Goal: Check status: Check status

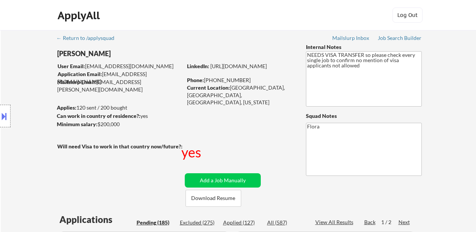
select select ""pending""
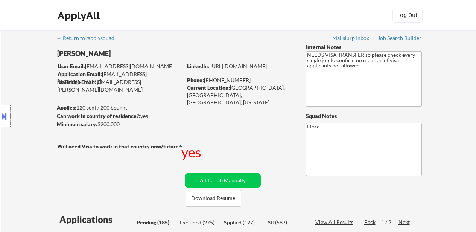
select select ""pending""
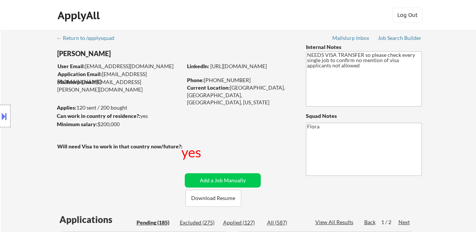
select select ""pending""
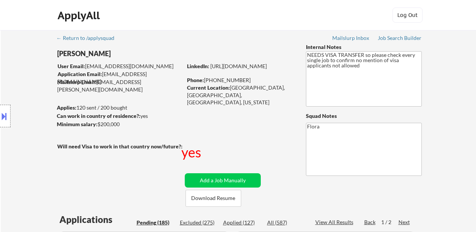
select select ""pending""
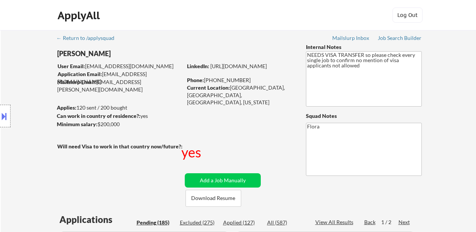
select select ""pending""
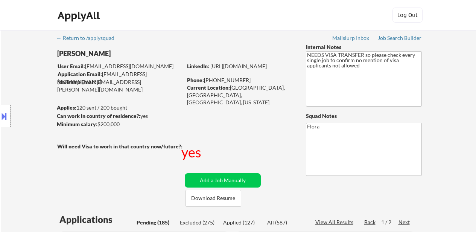
select select ""pending""
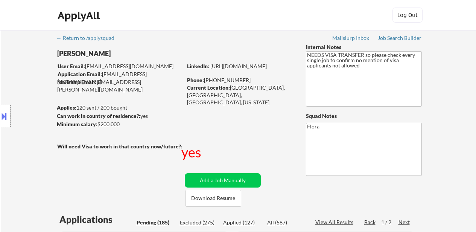
select select ""pending""
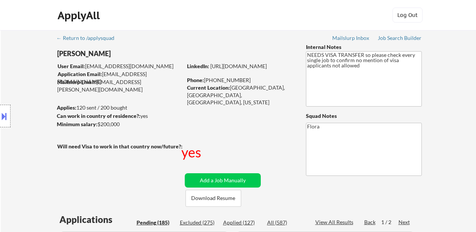
select select ""pending""
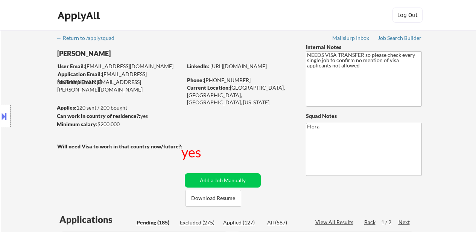
select select ""pending""
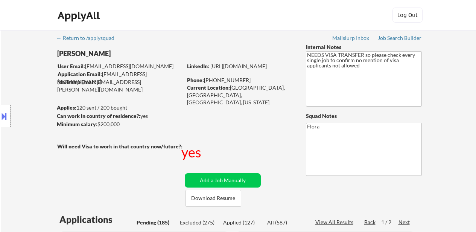
select select ""pending""
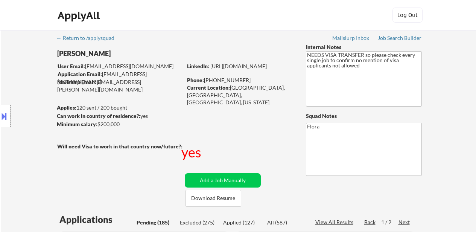
select select ""pending""
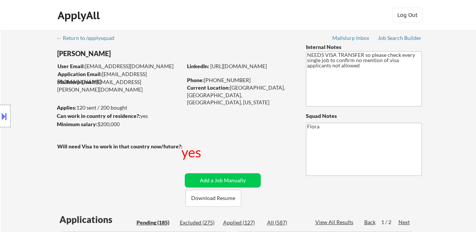
select select ""pending""
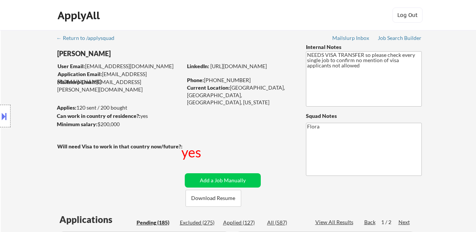
select select ""pending""
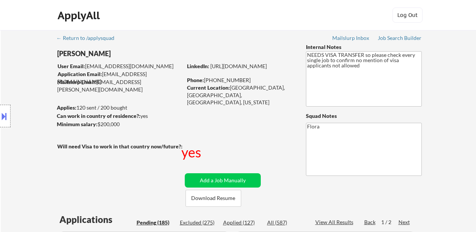
select select ""pending""
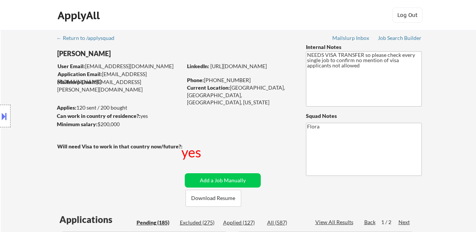
select select ""pending""
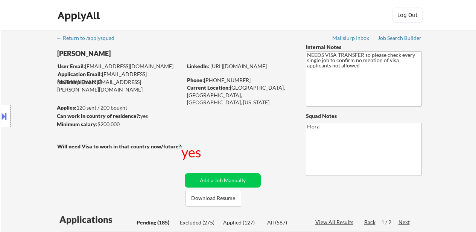
select select ""pending""
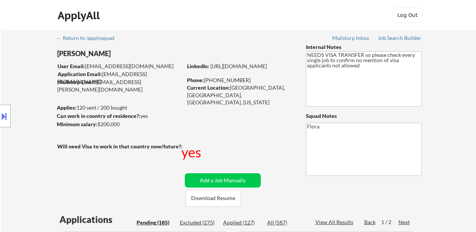
select select ""pending""
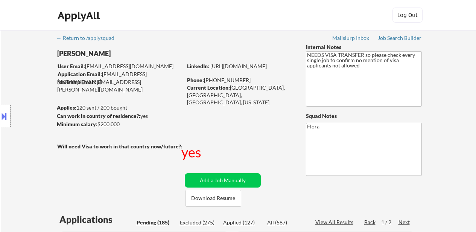
select select ""pending""
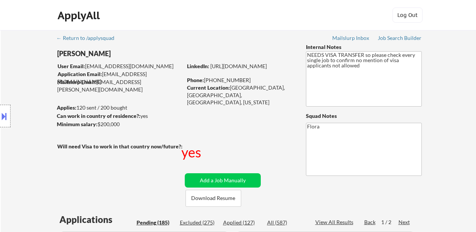
select select ""pending""
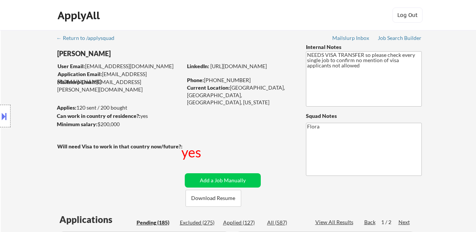
select select ""pending""
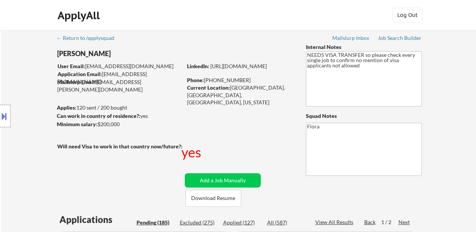
scroll to position [188, 0]
select select ""applied""
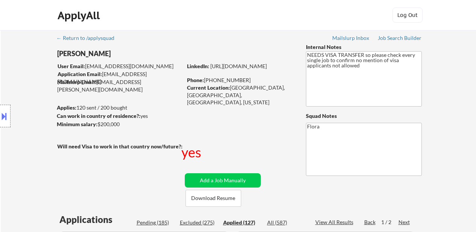
select select ""applied""
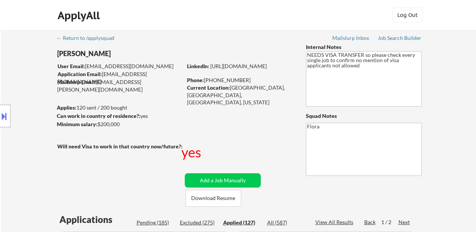
select select ""applied""
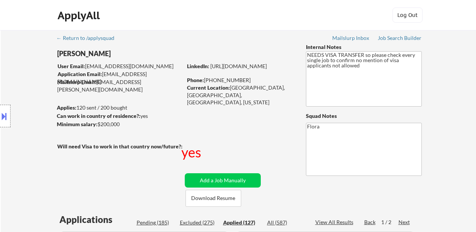
select select ""applied""
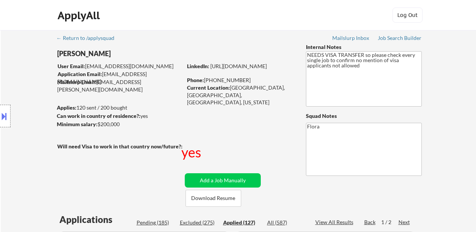
select select ""applied""
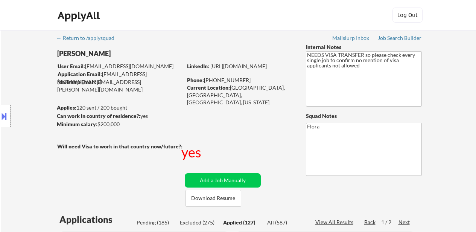
select select ""applied""
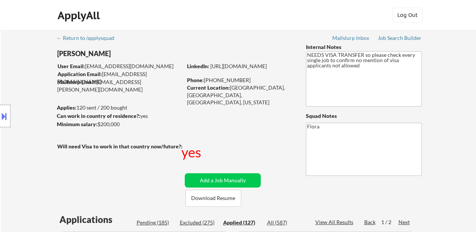
select select ""applied""
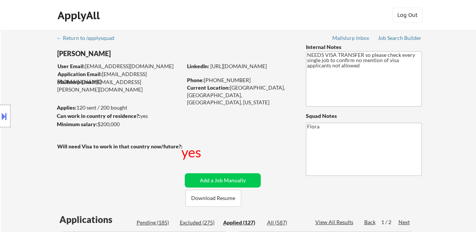
select select ""applied""
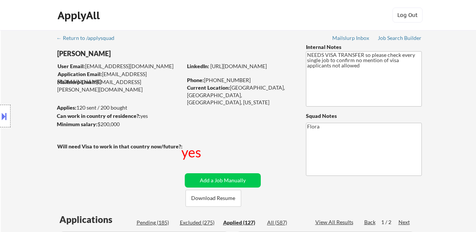
select select ""applied""
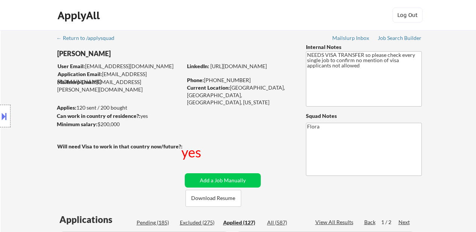
select select ""applied""
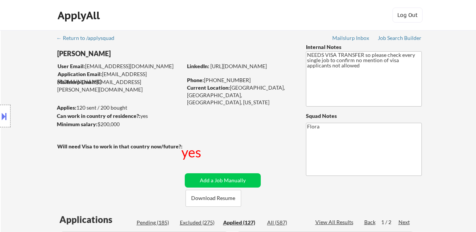
select select ""applied""
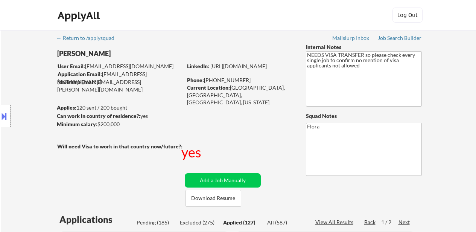
select select ""applied""
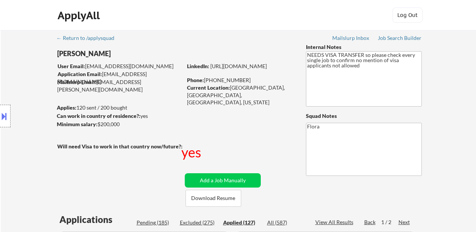
select select ""applied""
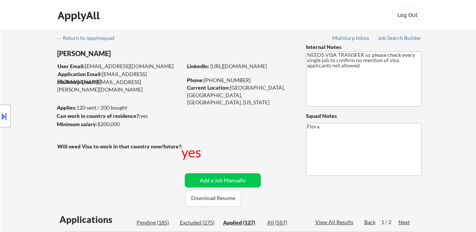
select select ""applied""
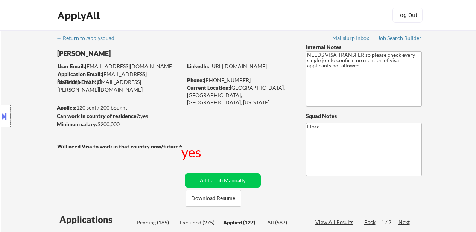
select select ""applied""
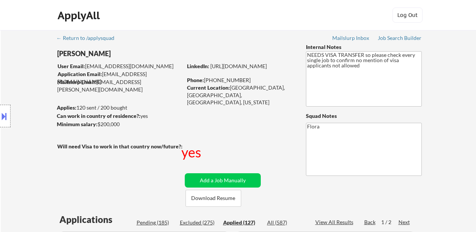
select select ""applied""
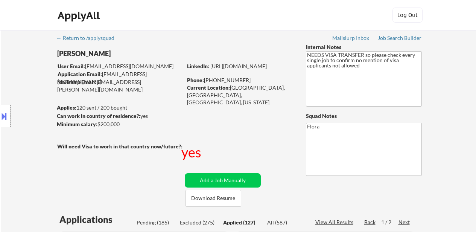
select select ""applied""
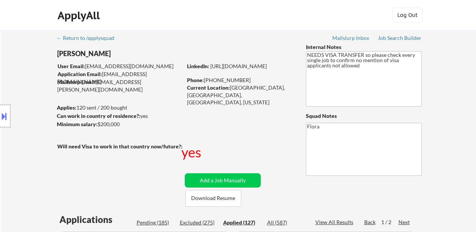
select select ""applied""
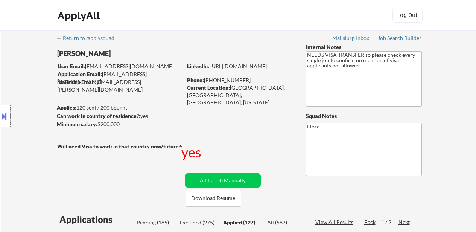
select select ""applied""
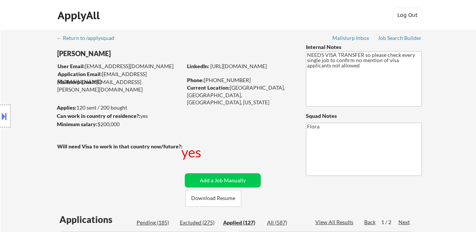
select select ""applied""
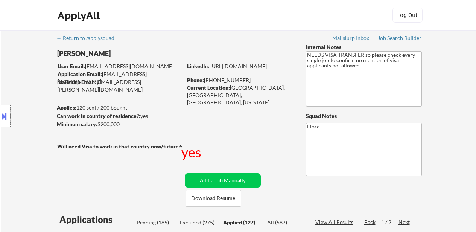
select select ""applied""
